Goal: Check status: Check status

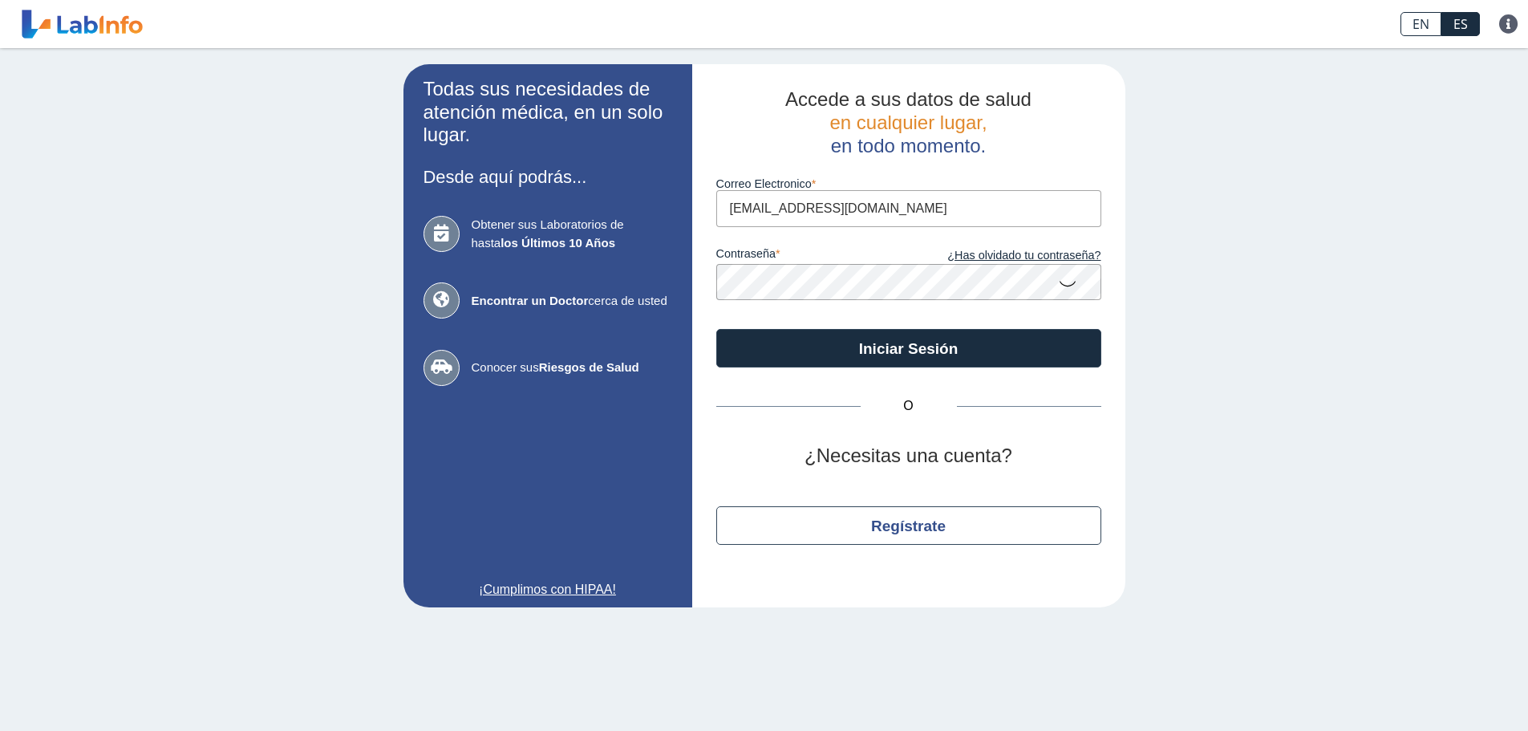
click at [889, 339] on button "Iniciar Sesión" at bounding box center [908, 348] width 385 height 38
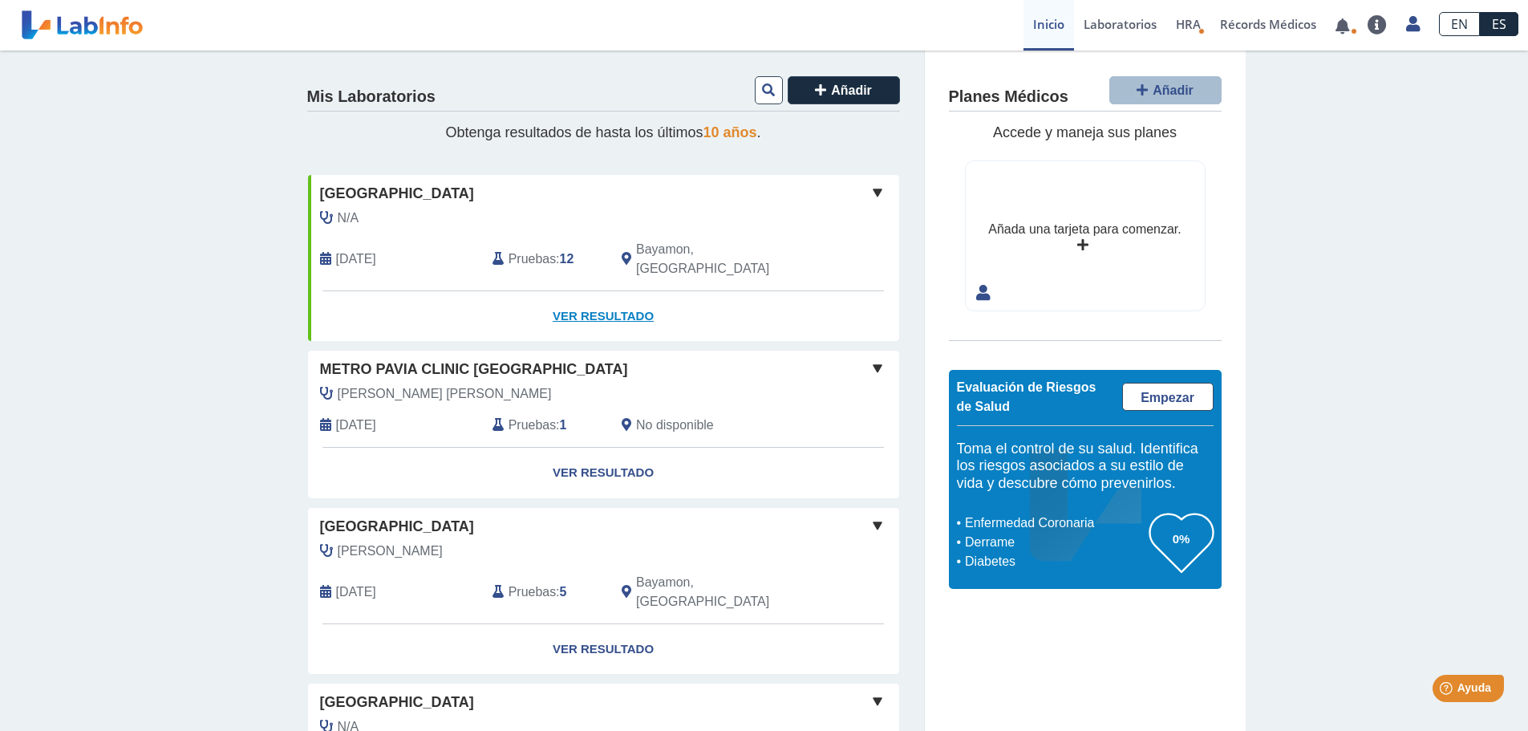
click at [585, 294] on link "Ver Resultado" at bounding box center [603, 316] width 591 height 51
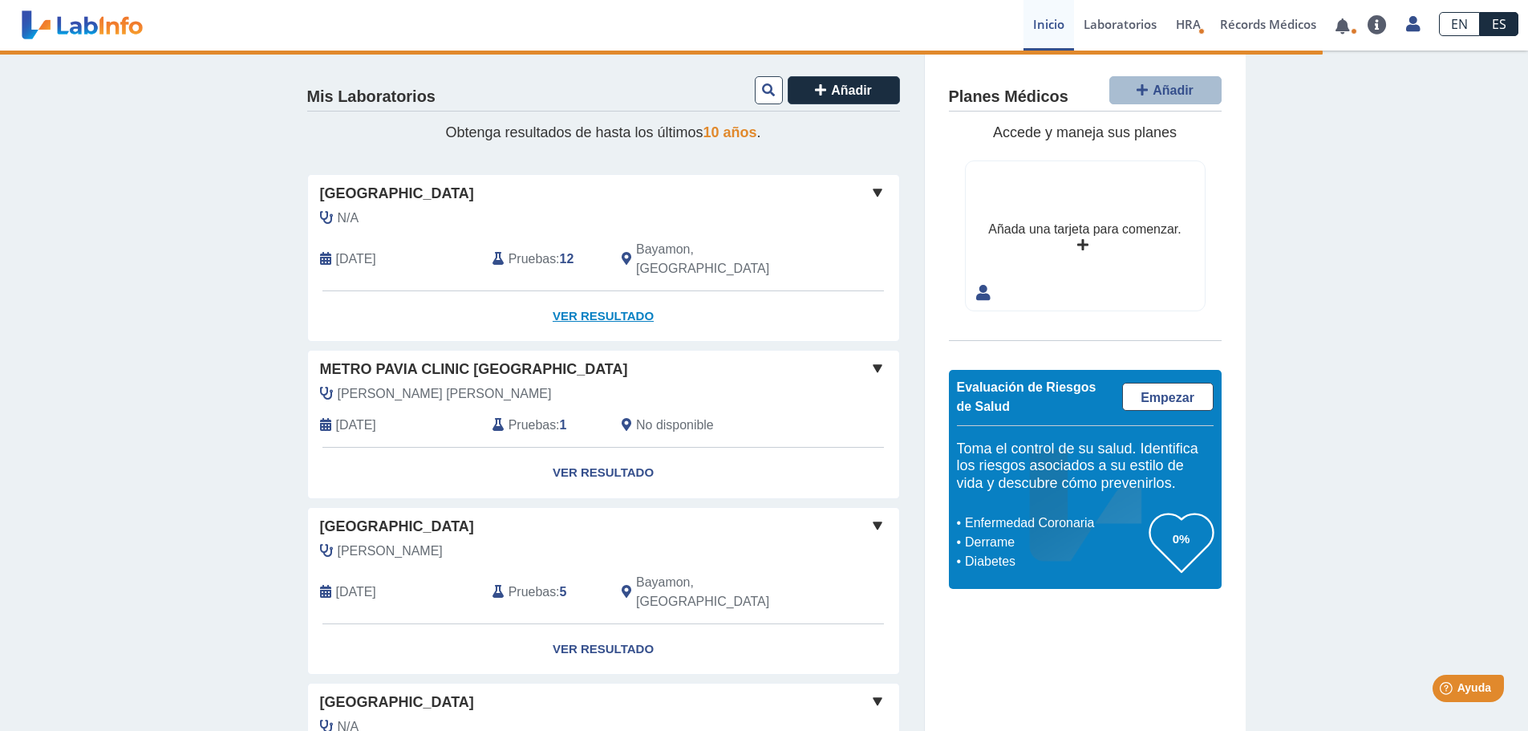
click at [585, 294] on link "Ver Resultado" at bounding box center [603, 316] width 591 height 51
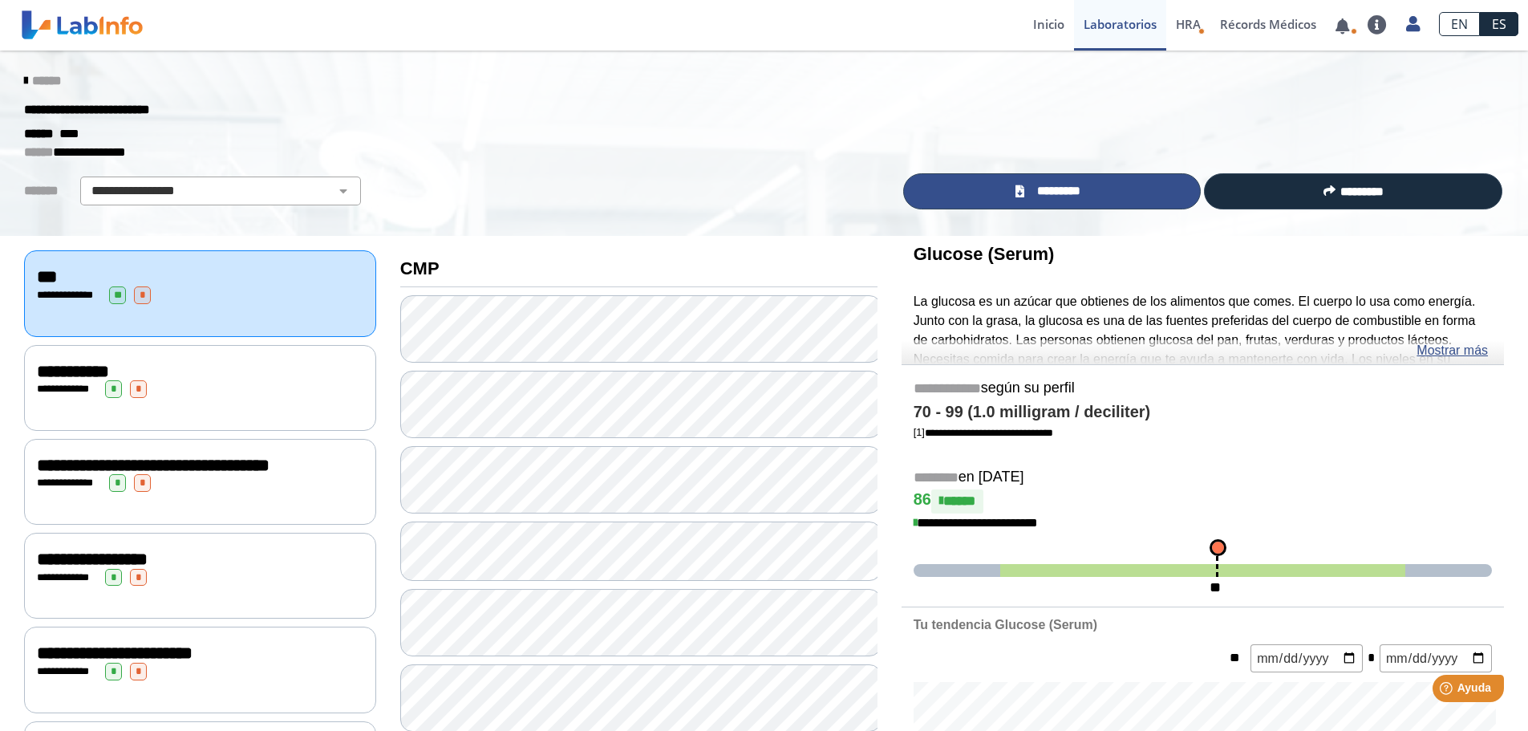
click at [1076, 193] on span "*********" at bounding box center [1058, 191] width 59 height 18
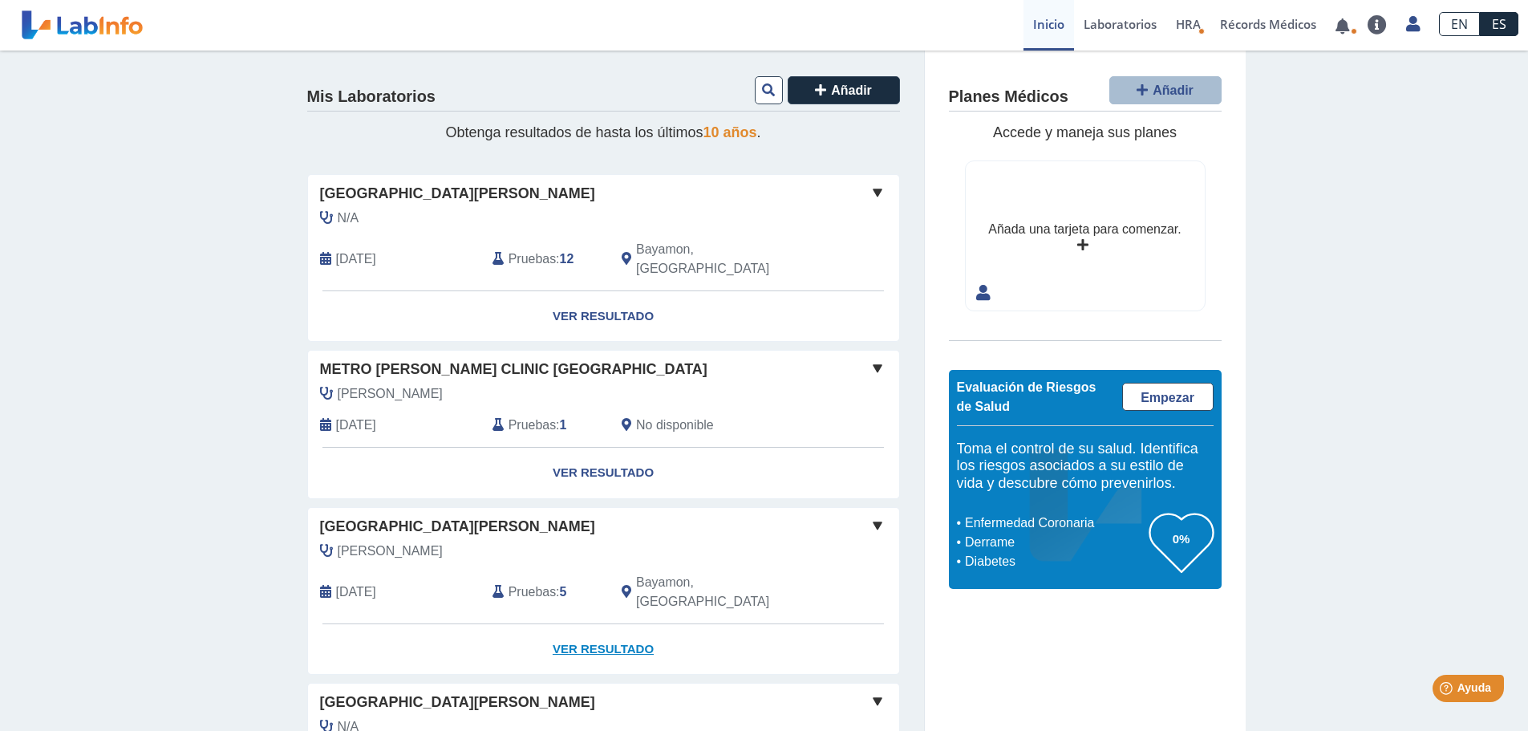
click at [616, 624] on link "Ver Resultado" at bounding box center [603, 649] width 591 height 51
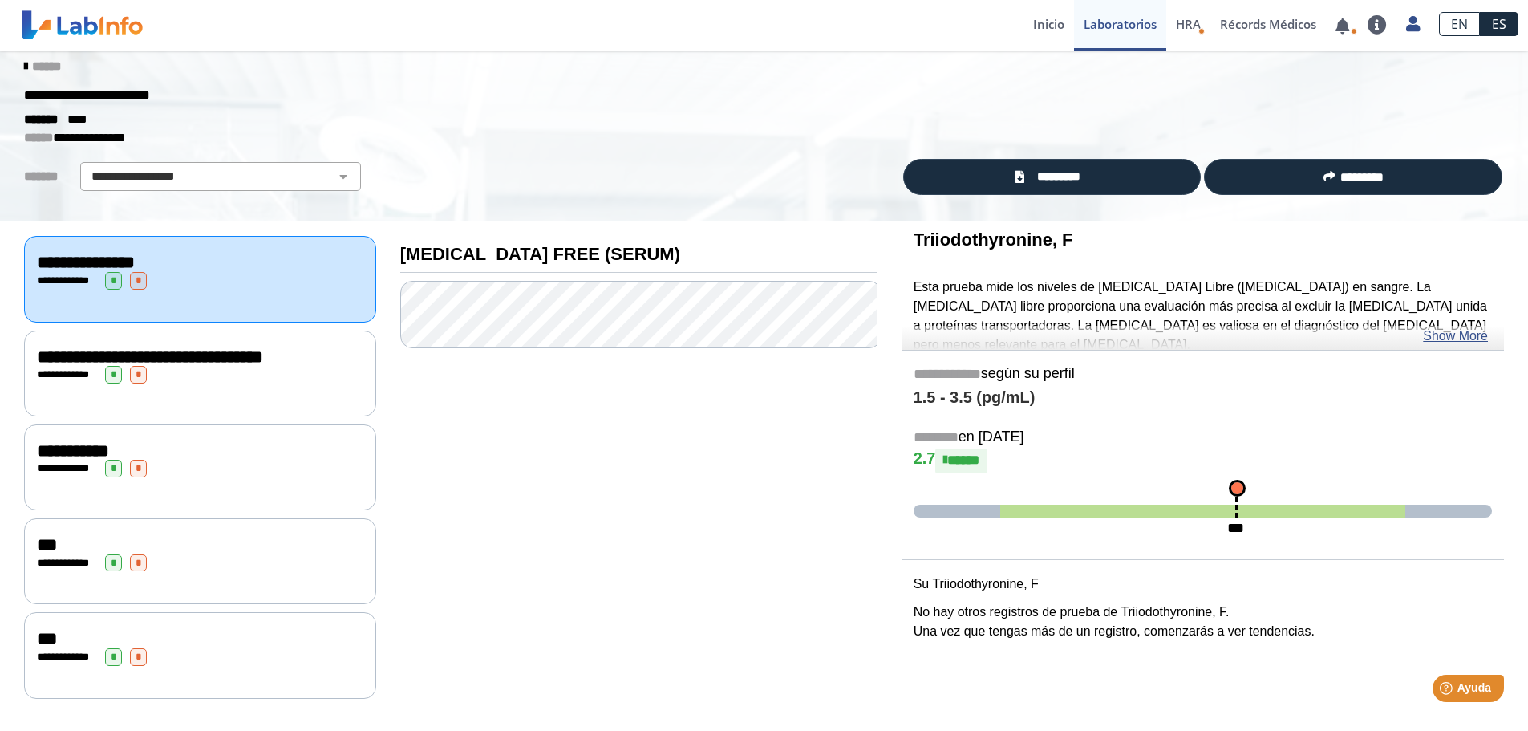
scroll to position [24, 0]
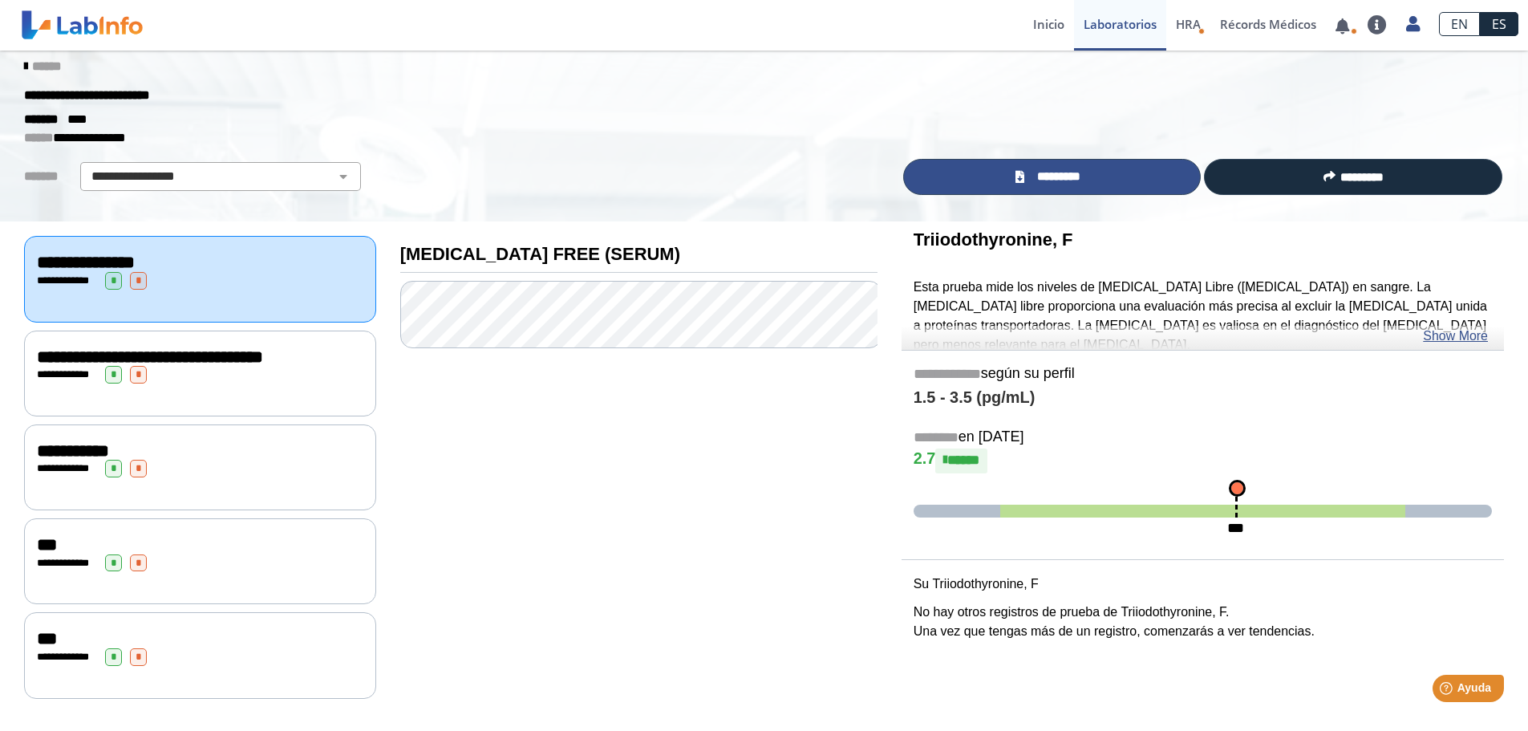
click at [1083, 171] on span "*********" at bounding box center [1058, 177] width 59 height 18
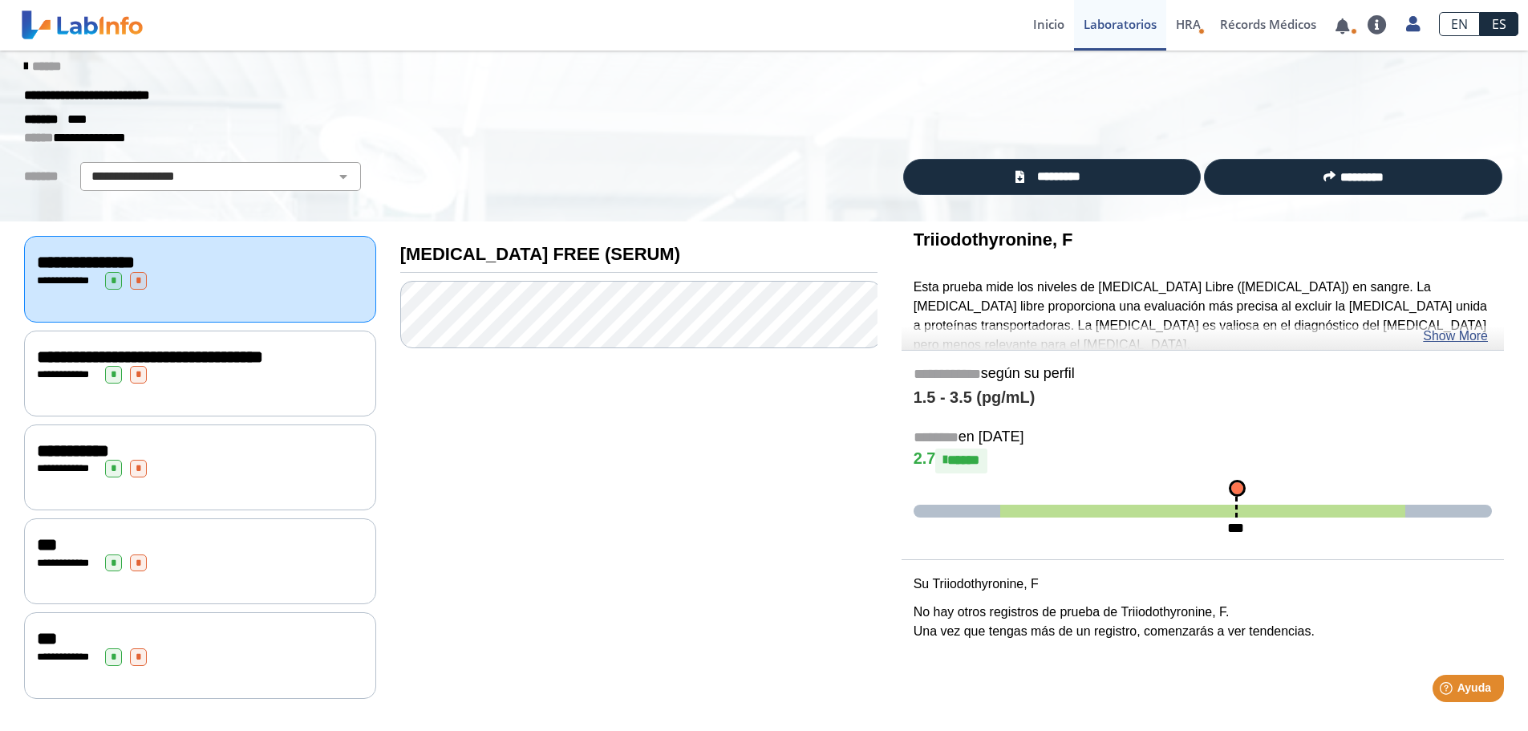
click at [648, 658] on div "**********" at bounding box center [638, 463] width 501 height 484
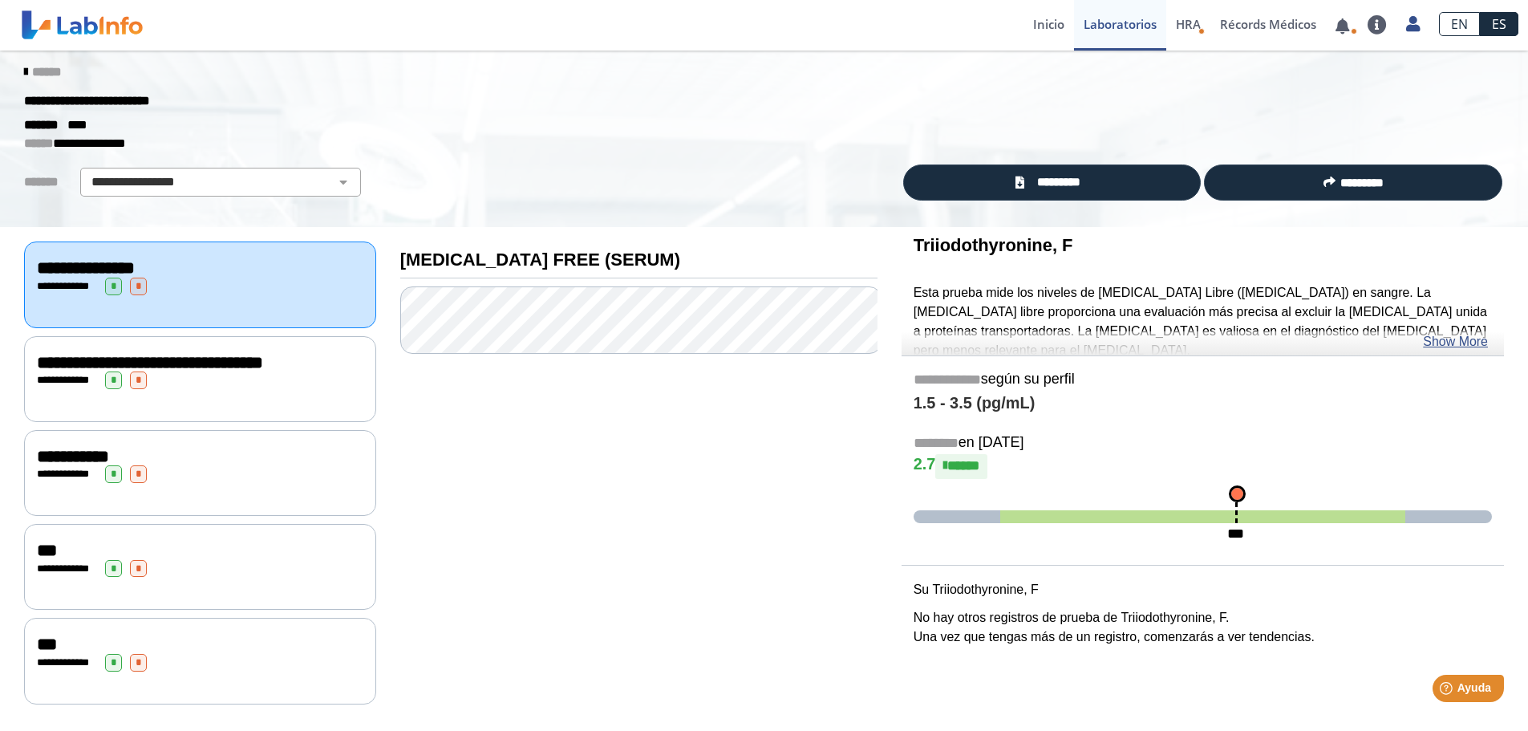
scroll to position [0, 0]
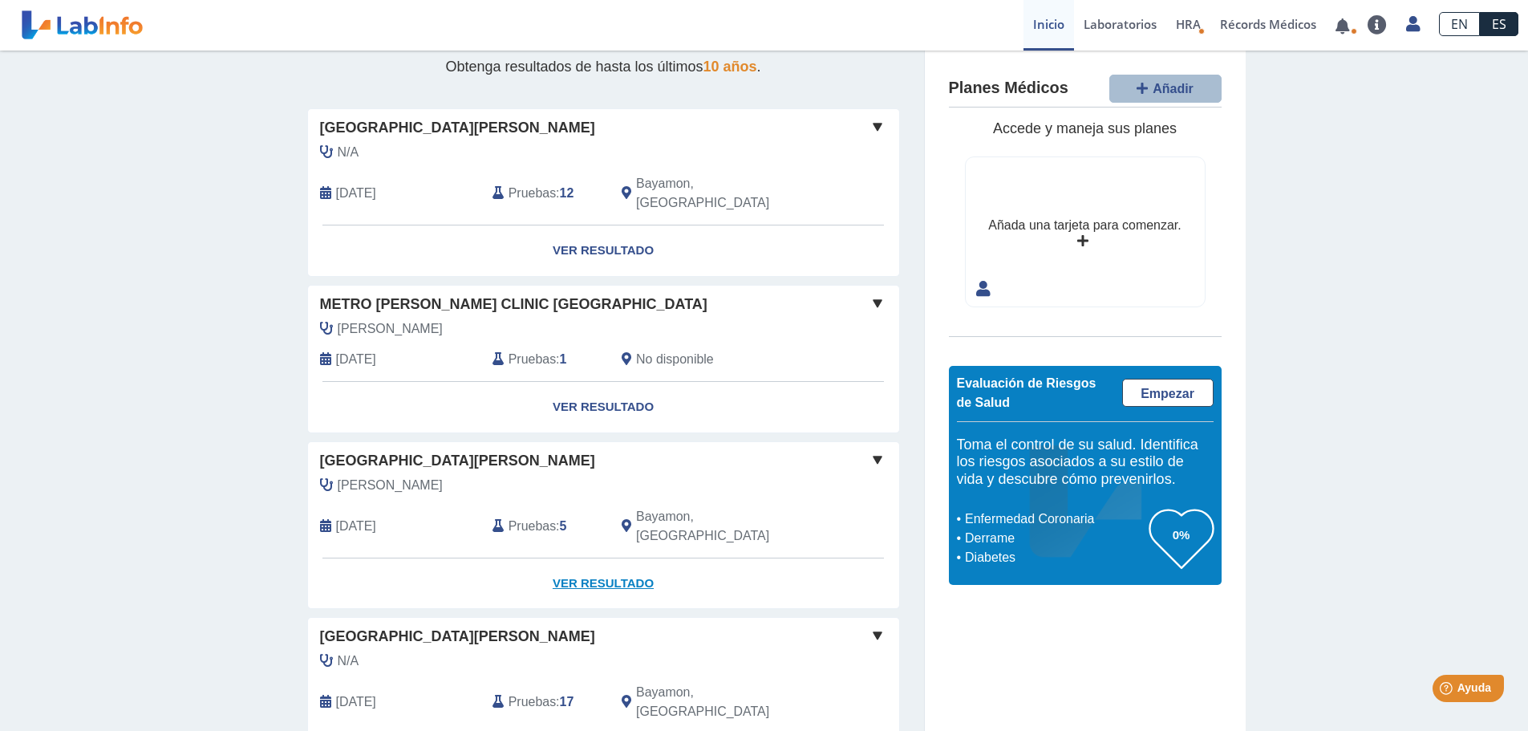
scroll to position [241, 0]
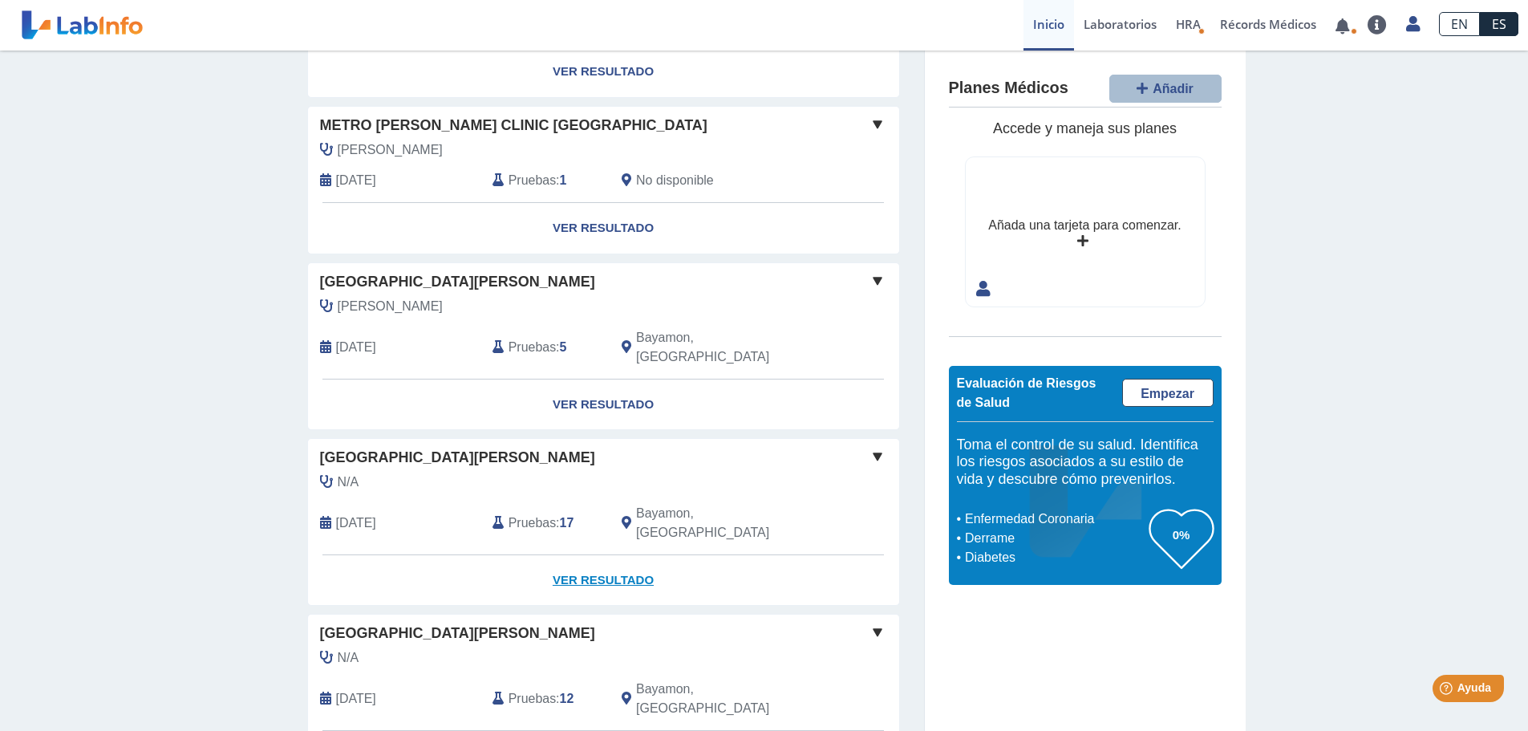
click at [601, 555] on link "Ver Resultado" at bounding box center [603, 580] width 591 height 51
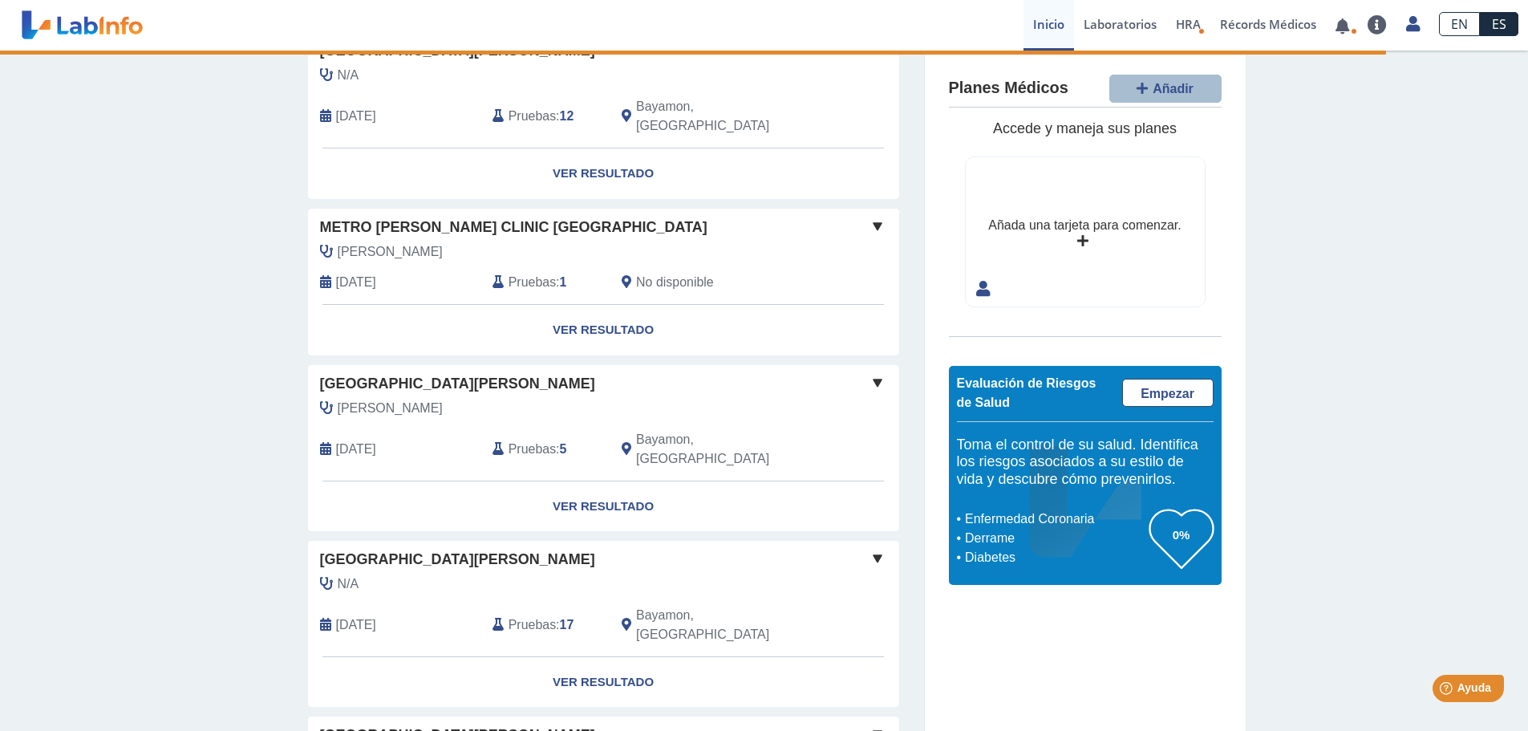
scroll to position [31, 0]
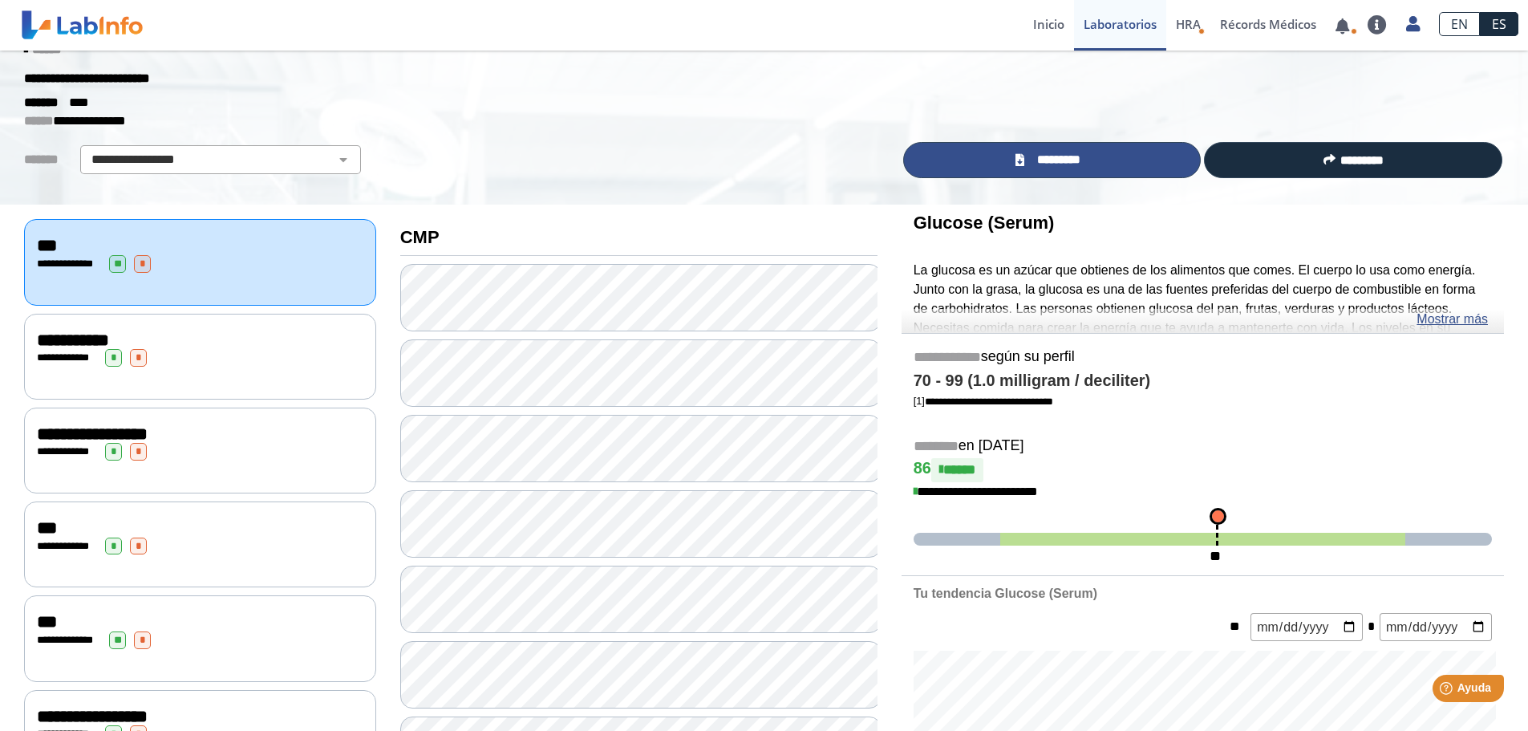
click at [1063, 161] on span "*********" at bounding box center [1058, 160] width 59 height 18
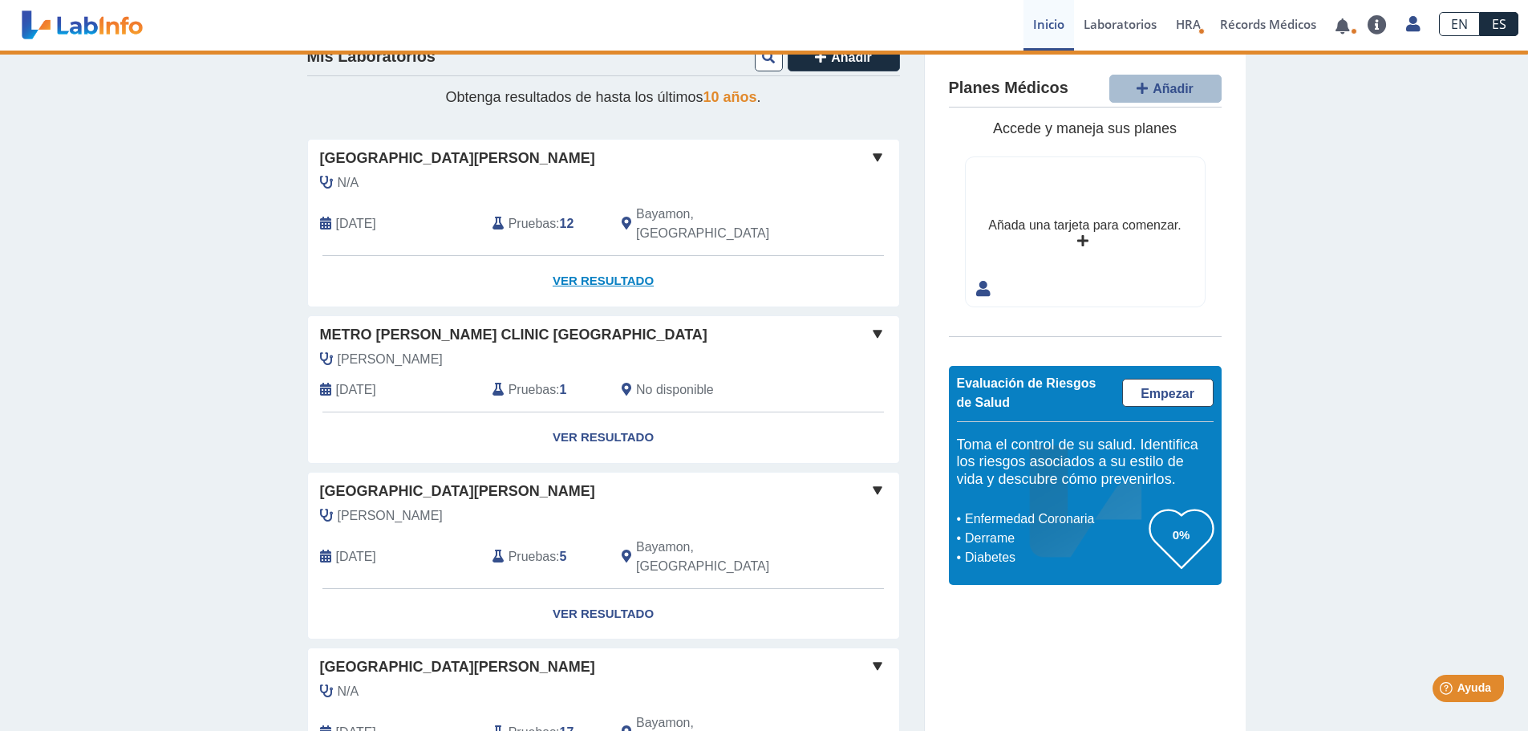
click at [599, 258] on link "Ver Resultado" at bounding box center [603, 281] width 591 height 51
click at [581, 261] on link "Ver Resultado" at bounding box center [603, 281] width 591 height 51
click at [587, 262] on link "Ver Resultado" at bounding box center [603, 281] width 591 height 51
click at [587, 260] on link "Ver Resultado" at bounding box center [603, 281] width 591 height 51
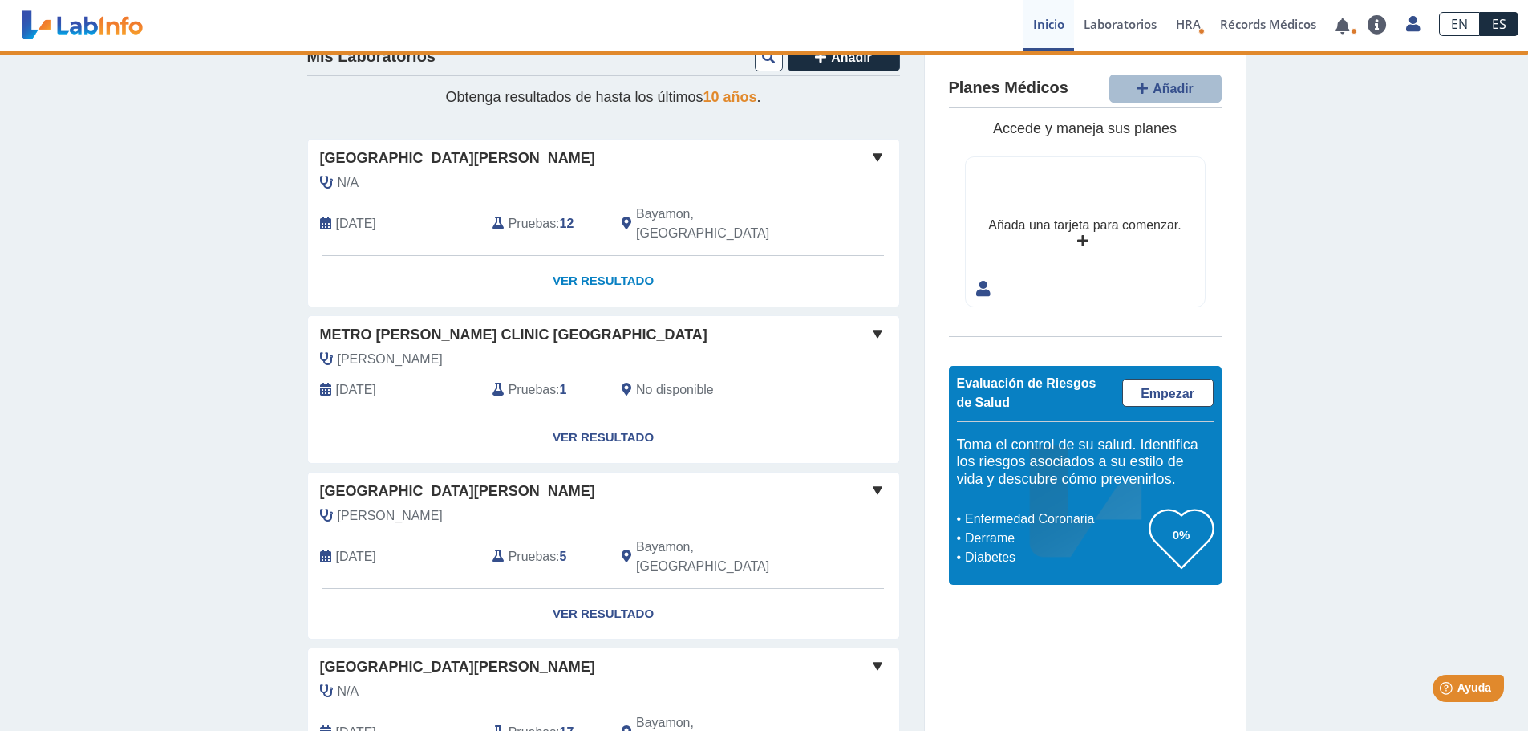
click at [587, 260] on link "Ver Resultado" at bounding box center [603, 281] width 591 height 51
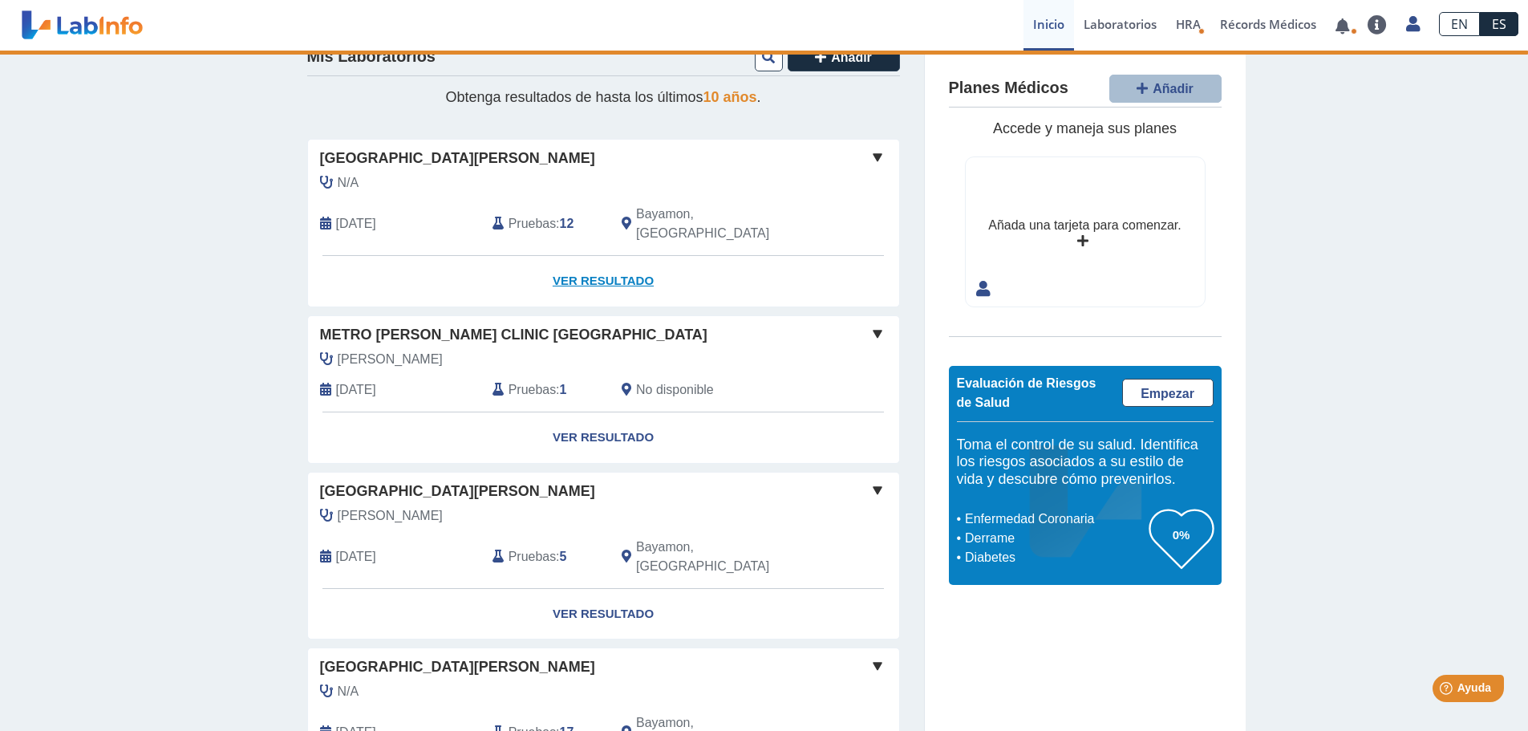
click at [563, 268] on link "Ver Resultado" at bounding box center [603, 281] width 591 height 51
click at [563, 267] on link "Ver Resultado" at bounding box center [603, 281] width 591 height 51
click at [601, 261] on link "Ver Resultado" at bounding box center [603, 281] width 591 height 51
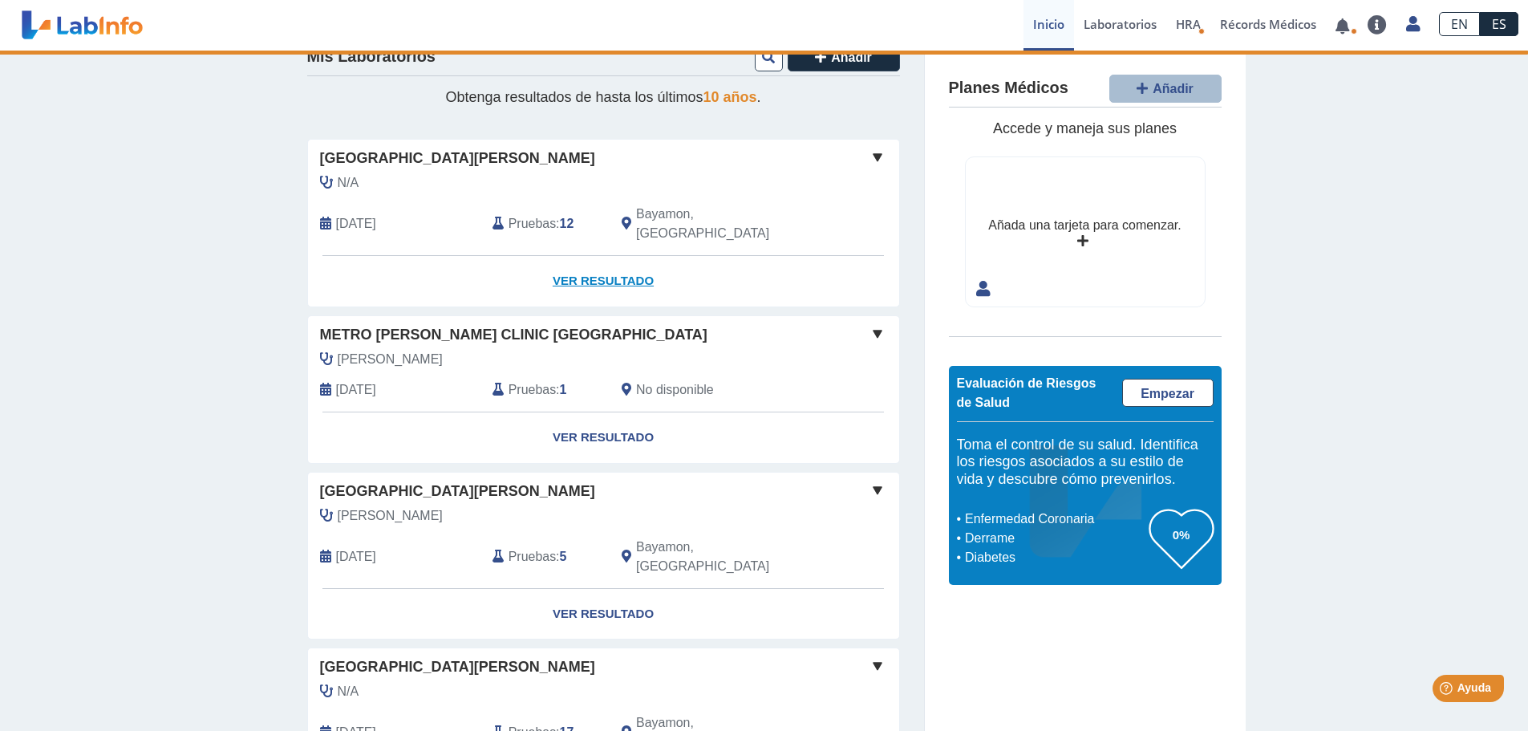
click at [601, 261] on link "Ver Resultado" at bounding box center [603, 281] width 591 height 51
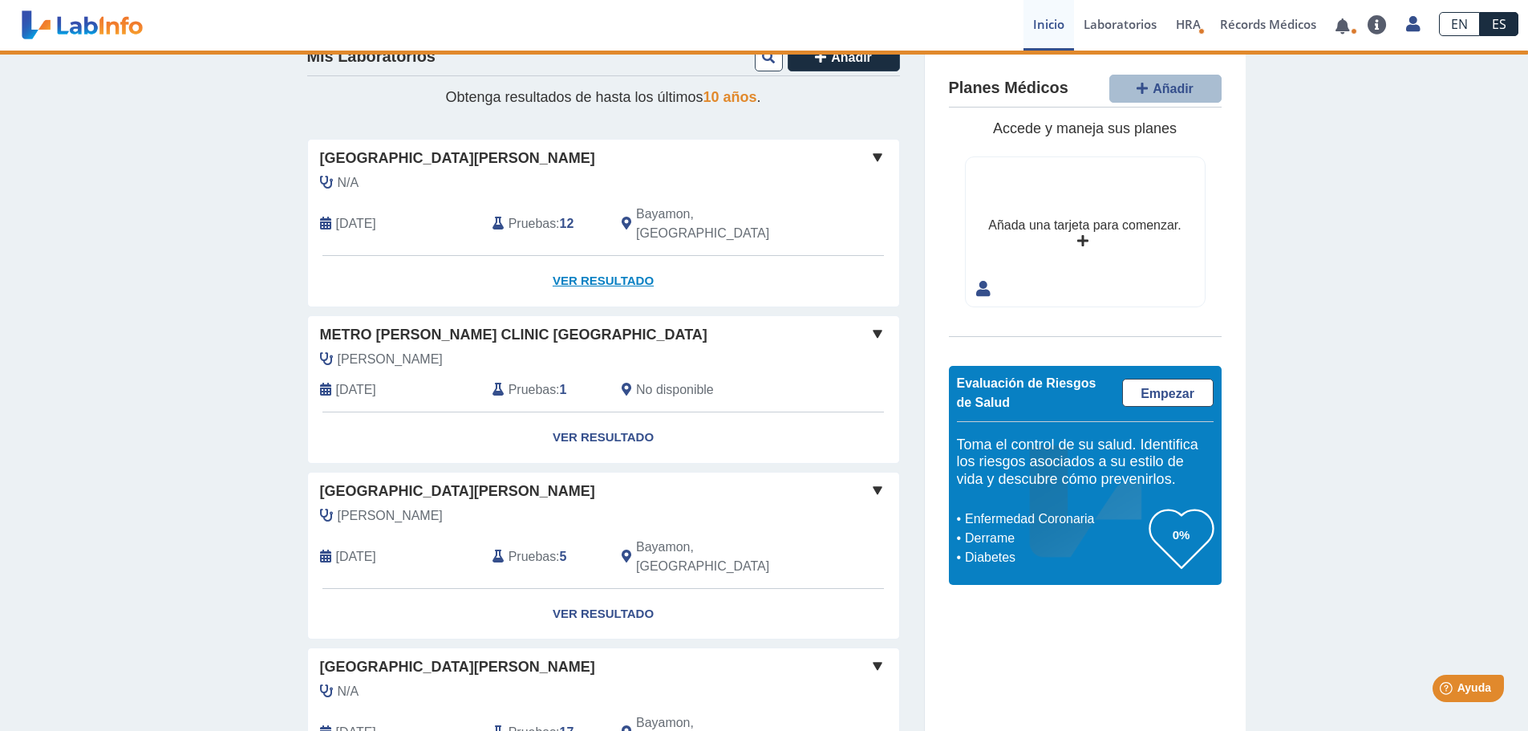
click at [601, 261] on link "Ver Resultado" at bounding box center [603, 281] width 591 height 51
click at [584, 417] on link "Ver Resultado" at bounding box center [603, 437] width 591 height 51
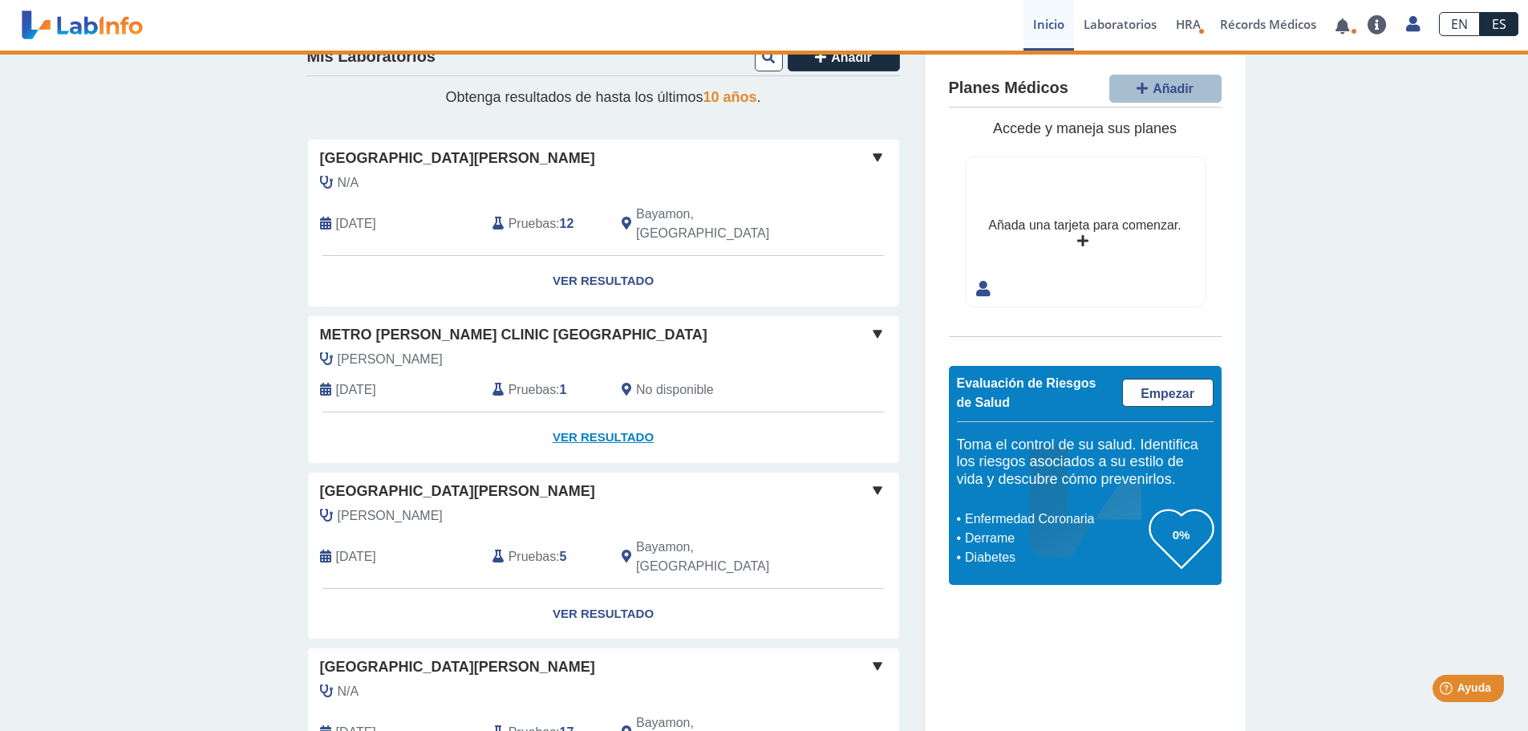
click at [584, 417] on link "Ver Resultado" at bounding box center [603, 437] width 591 height 51
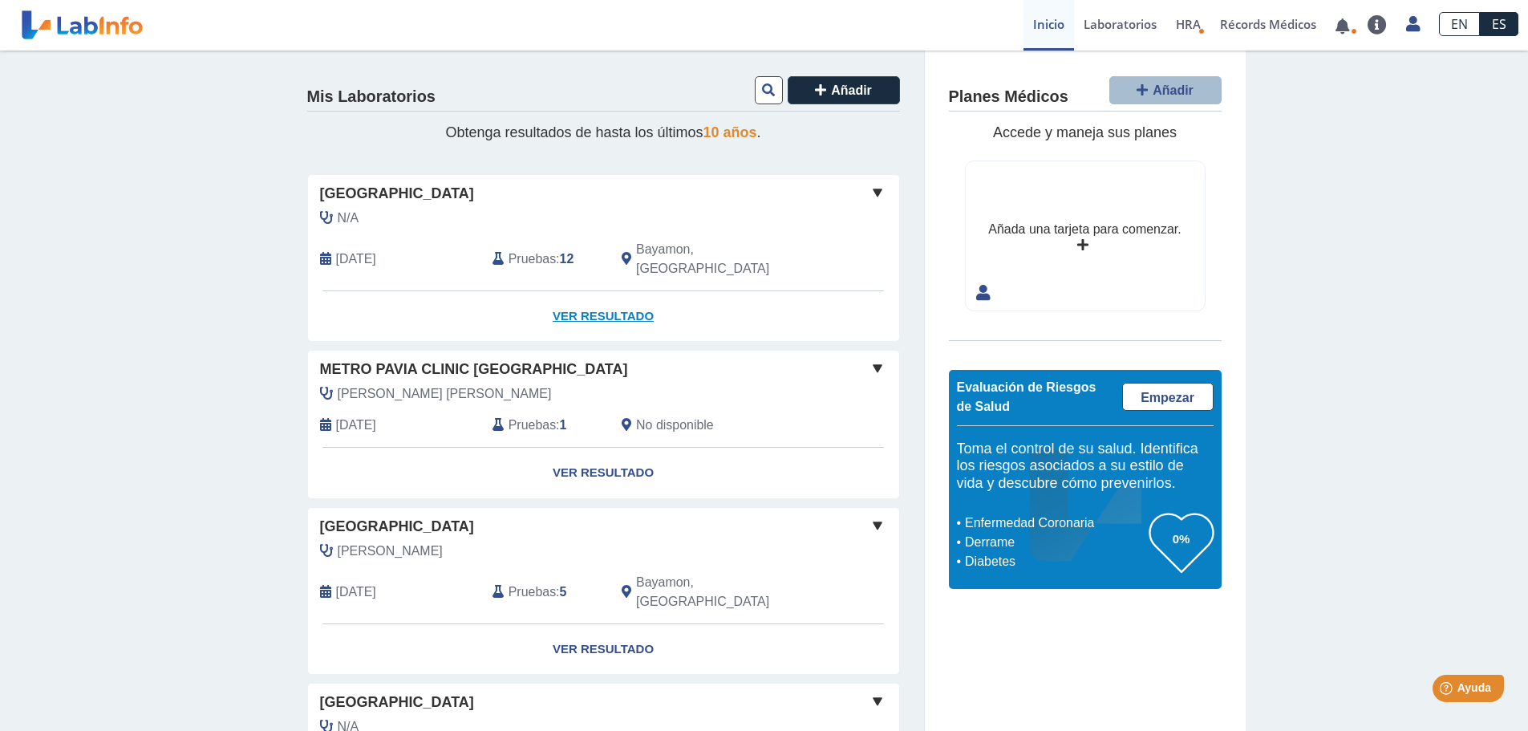
click at [617, 298] on link "Ver Resultado" at bounding box center [603, 316] width 591 height 51
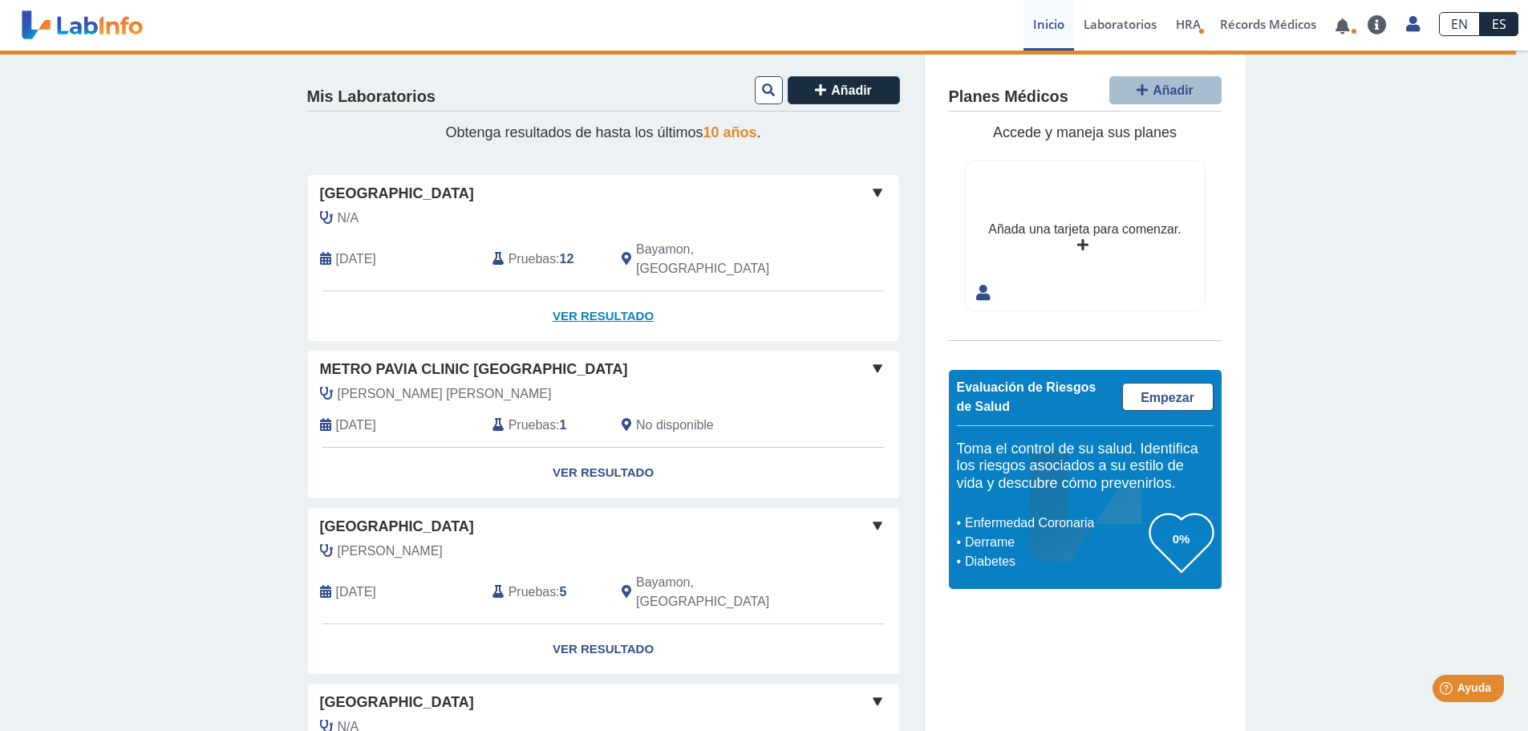
click at [601, 301] on link "Ver Resultado" at bounding box center [603, 316] width 591 height 51
click at [607, 298] on link "Ver Resultado" at bounding box center [603, 316] width 591 height 51
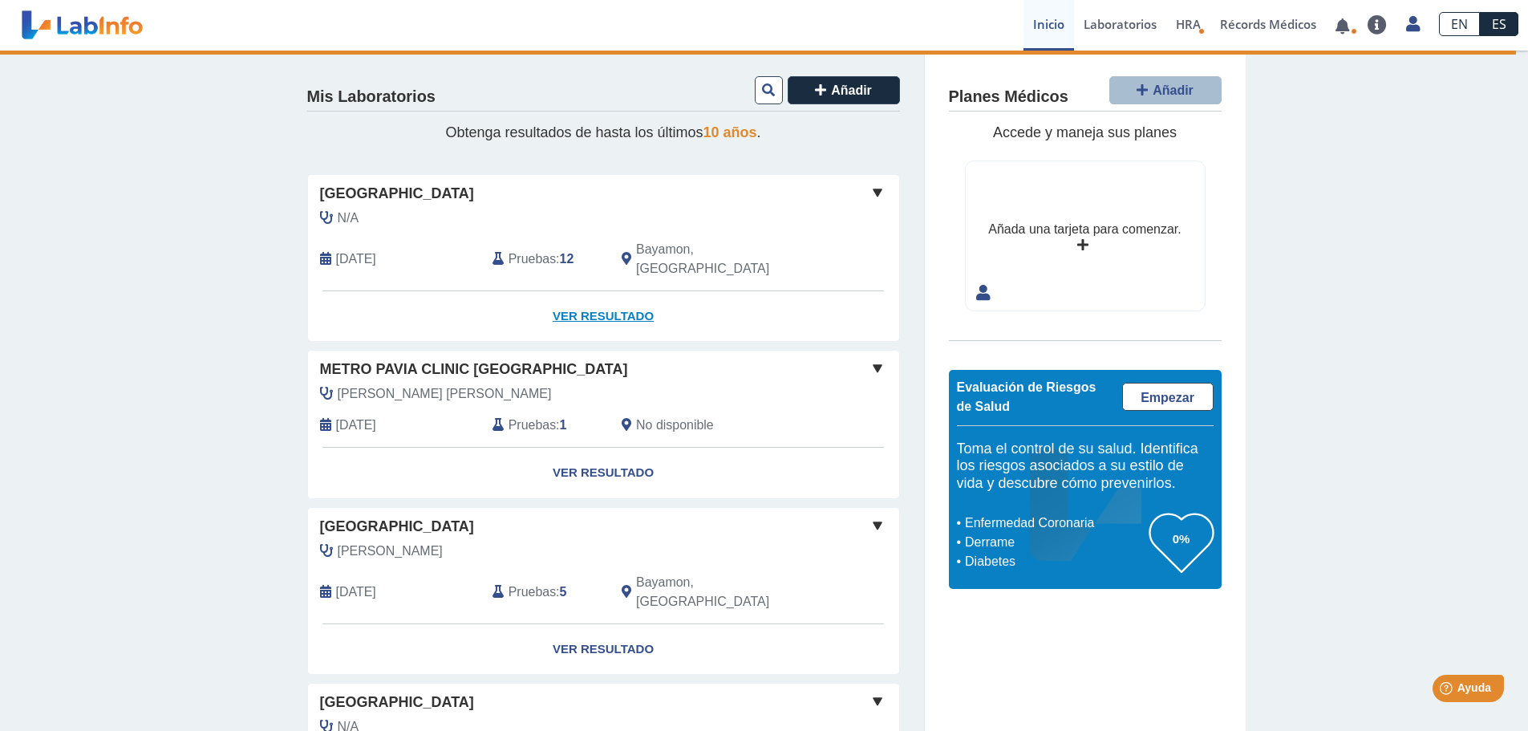
click at [607, 298] on link "Ver Resultado" at bounding box center [603, 316] width 591 height 51
click at [613, 291] on link "Ver Resultado" at bounding box center [603, 316] width 591 height 51
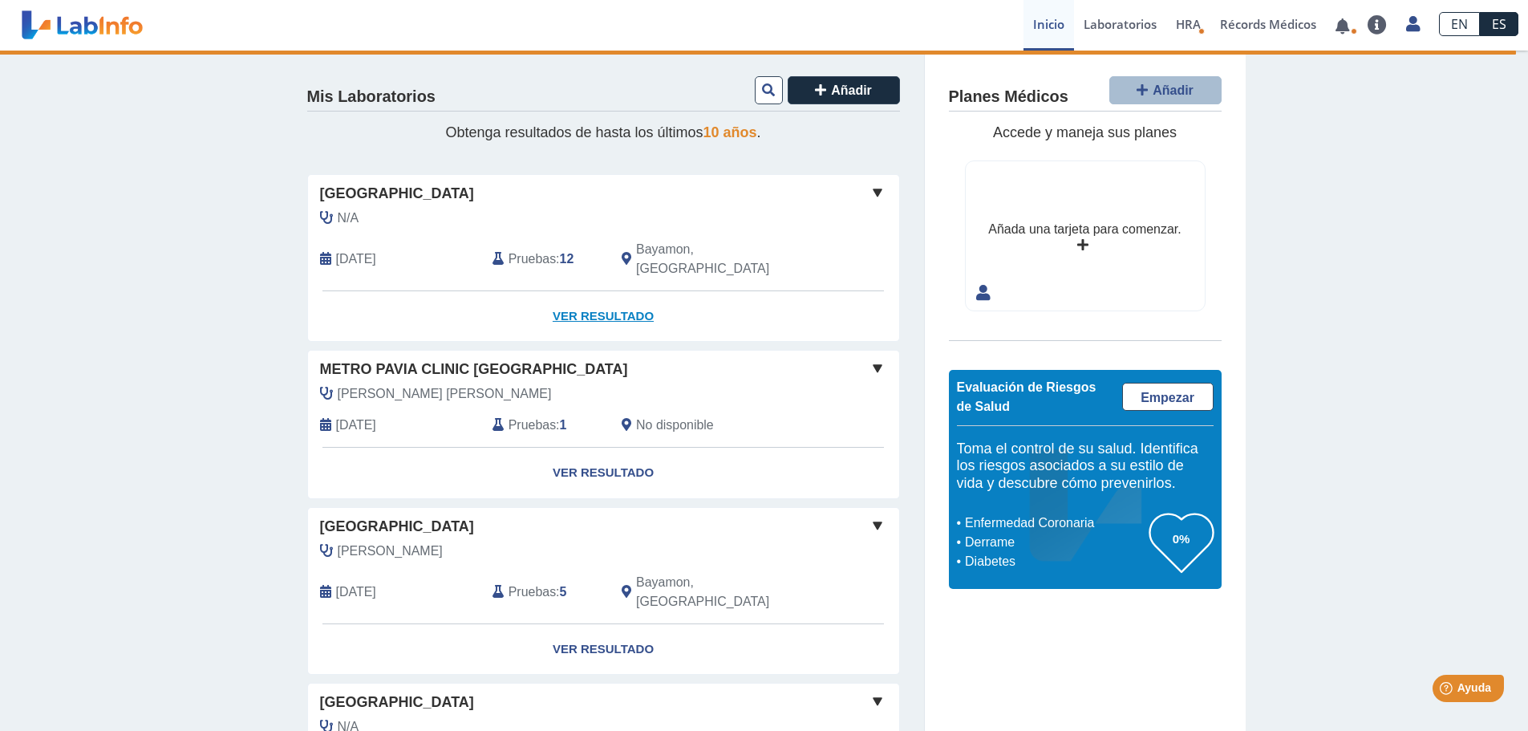
click at [613, 291] on link "Ver Resultado" at bounding box center [603, 316] width 591 height 51
click at [612, 291] on link "Ver Resultado" at bounding box center [603, 316] width 591 height 51
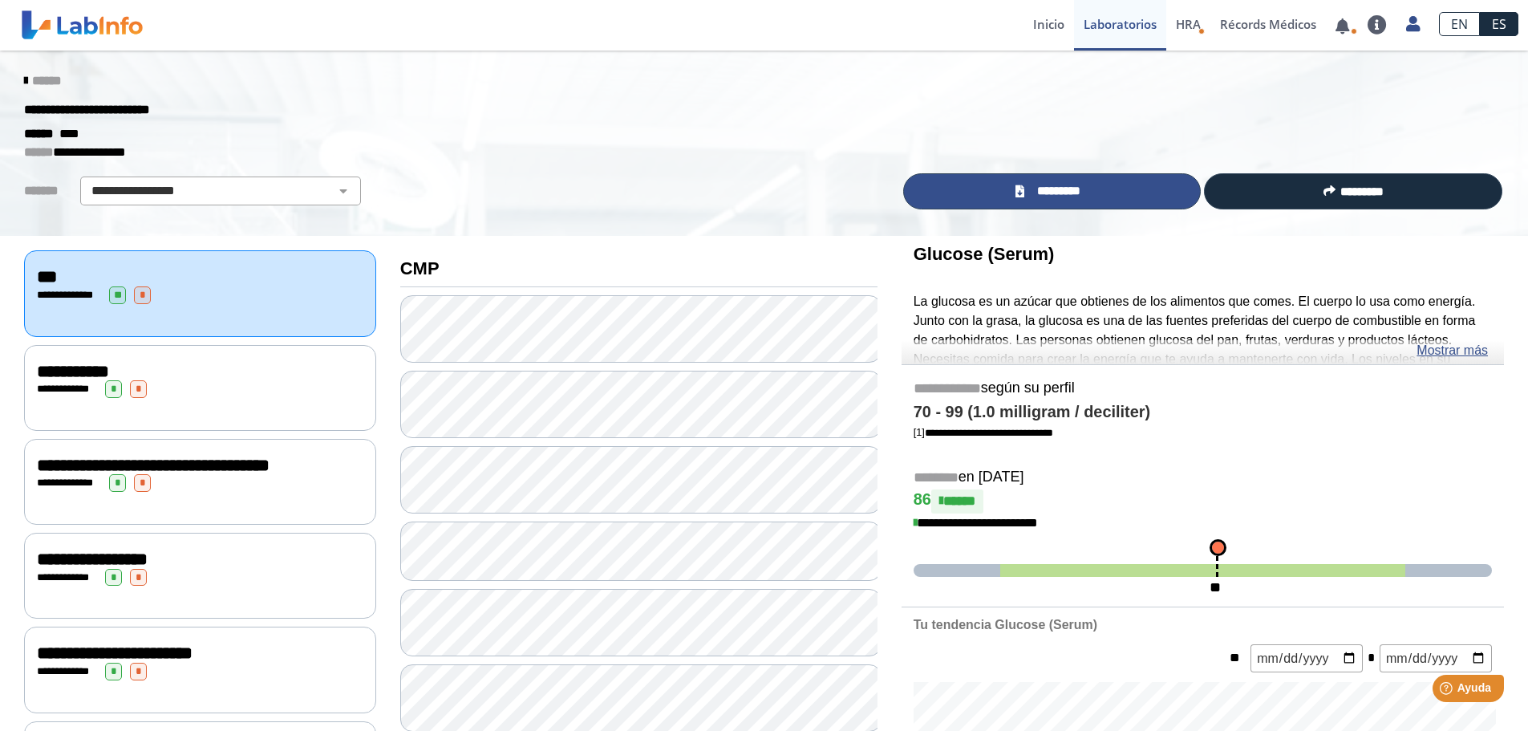
click at [1082, 200] on link "*********" at bounding box center [1052, 191] width 298 height 36
